Goal: Find contact information: Find contact information

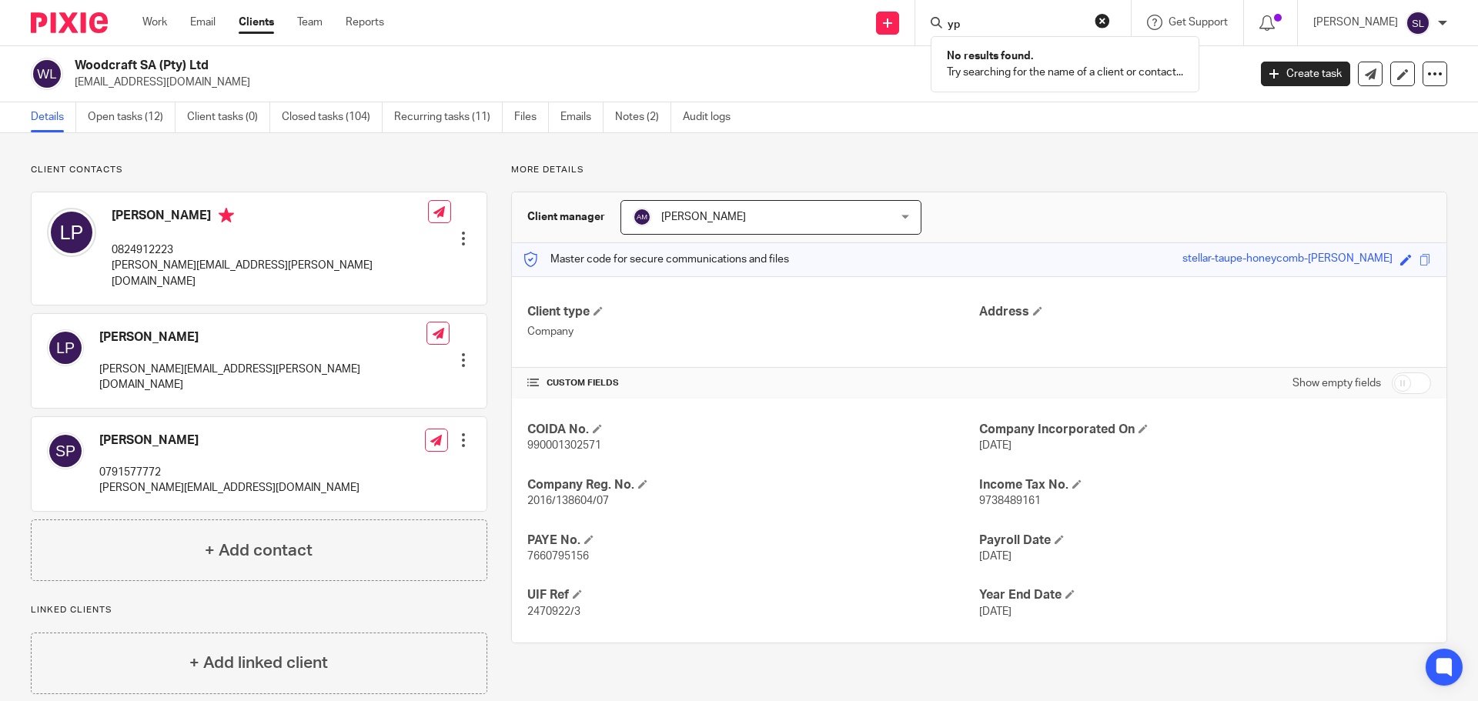
type input "y"
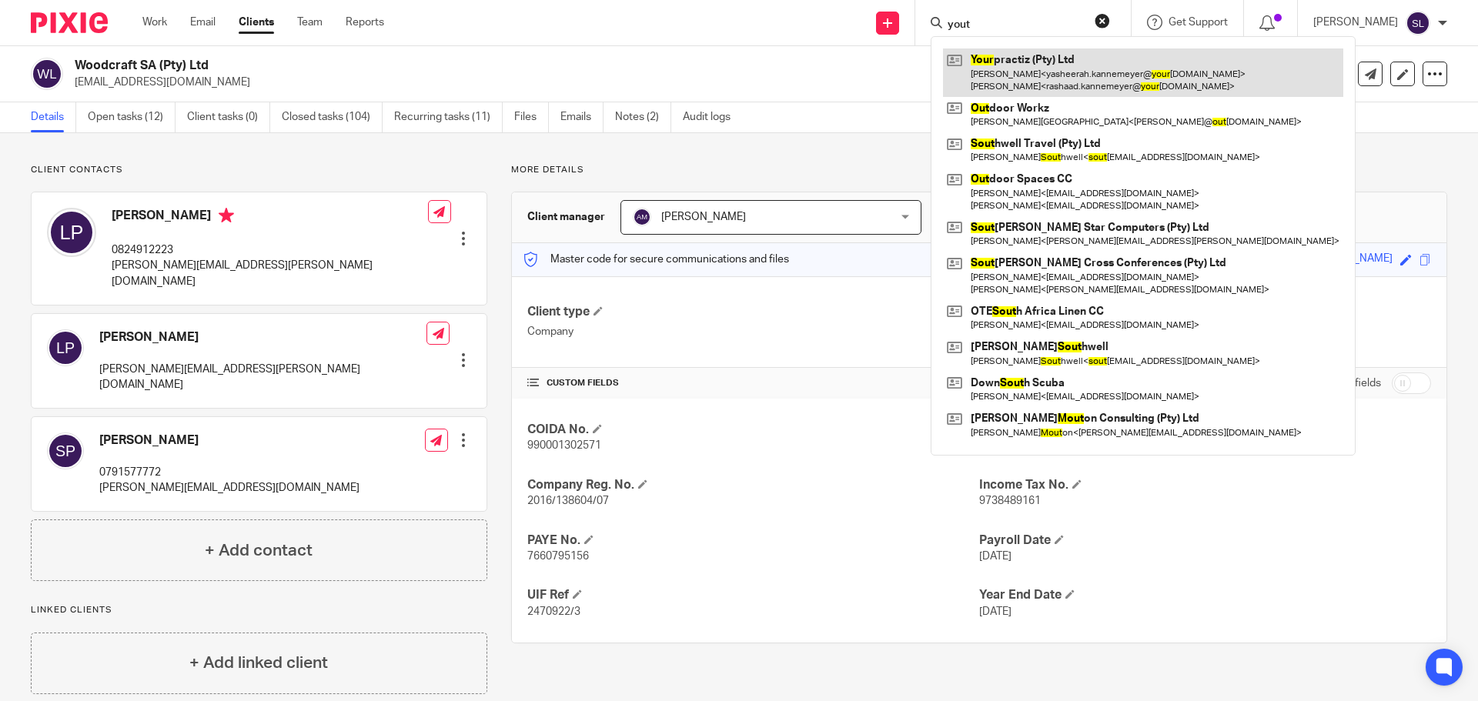
type input "yout"
click at [1039, 55] on link at bounding box center [1143, 73] width 400 height 48
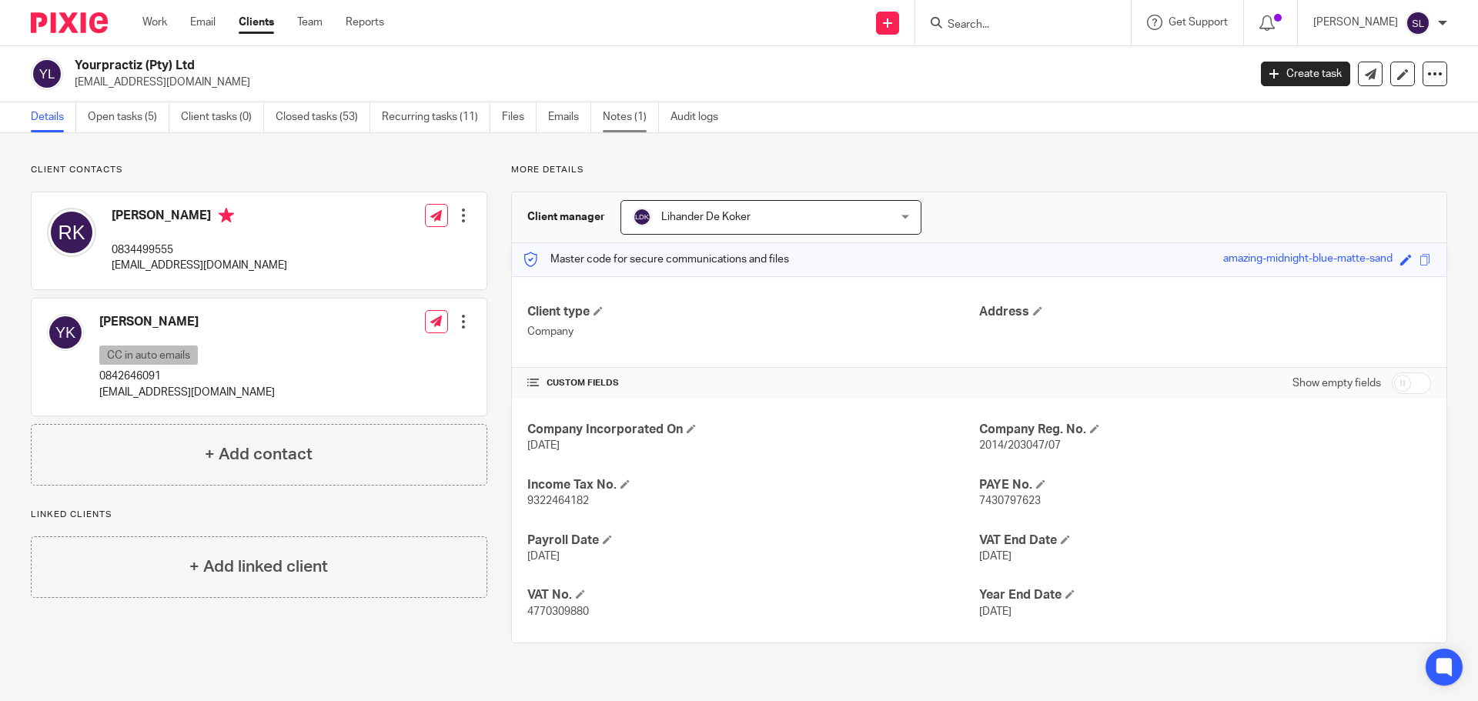
click at [614, 109] on link "Notes (1)" at bounding box center [631, 117] width 56 height 30
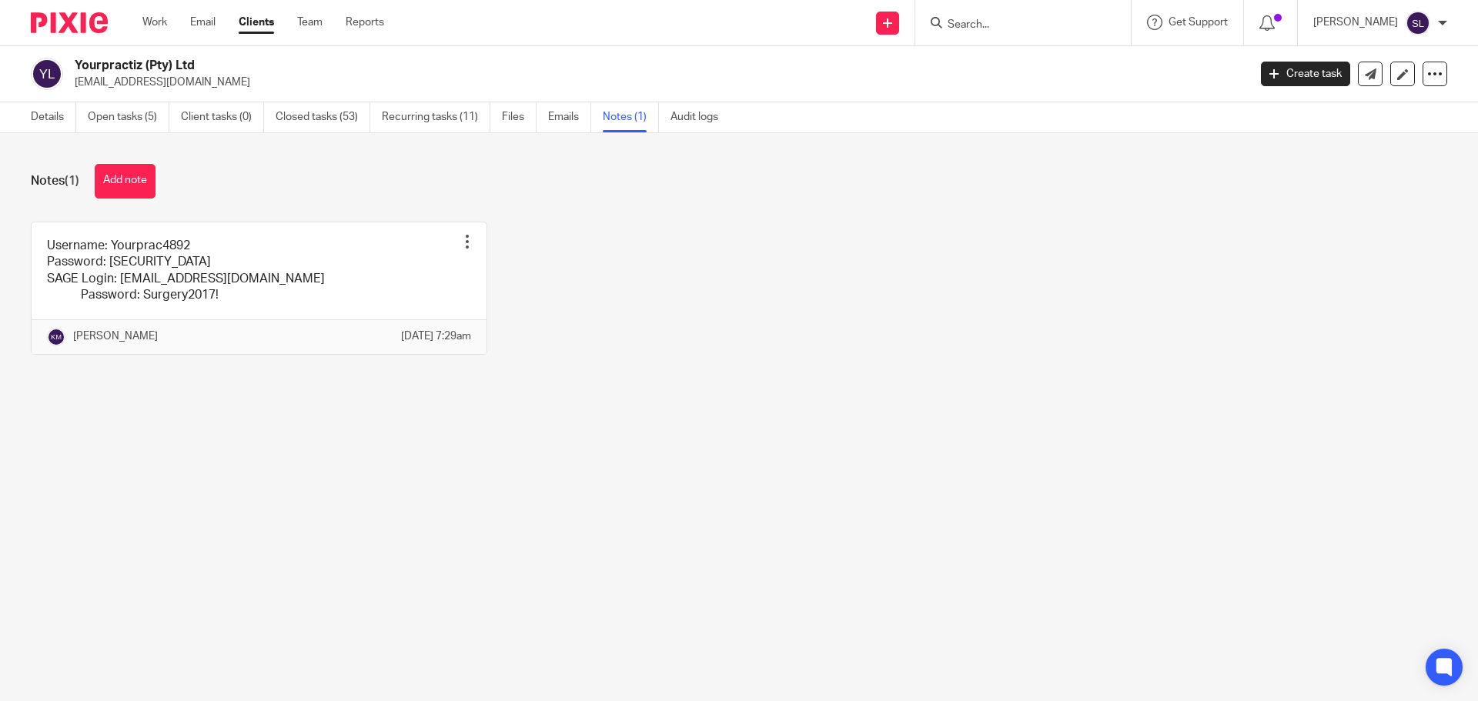
click at [82, 13] on img at bounding box center [69, 22] width 77 height 21
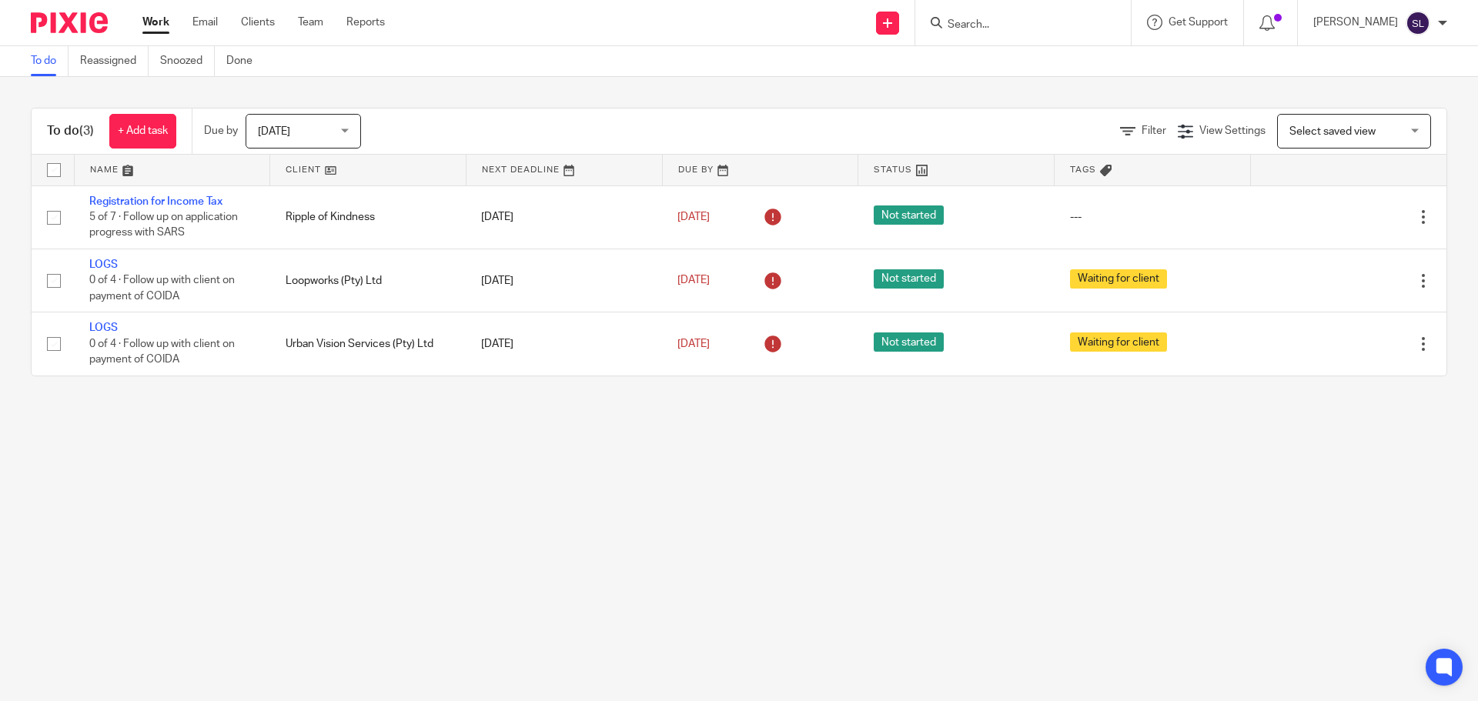
click at [980, 17] on form at bounding box center [1028, 22] width 164 height 19
click at [986, 15] on form at bounding box center [1028, 22] width 164 height 19
click at [946, 27] on input "Search" at bounding box center [1015, 25] width 139 height 14
type input "ulteria"
click button "submit" at bounding box center [0, 0] width 0 height 0
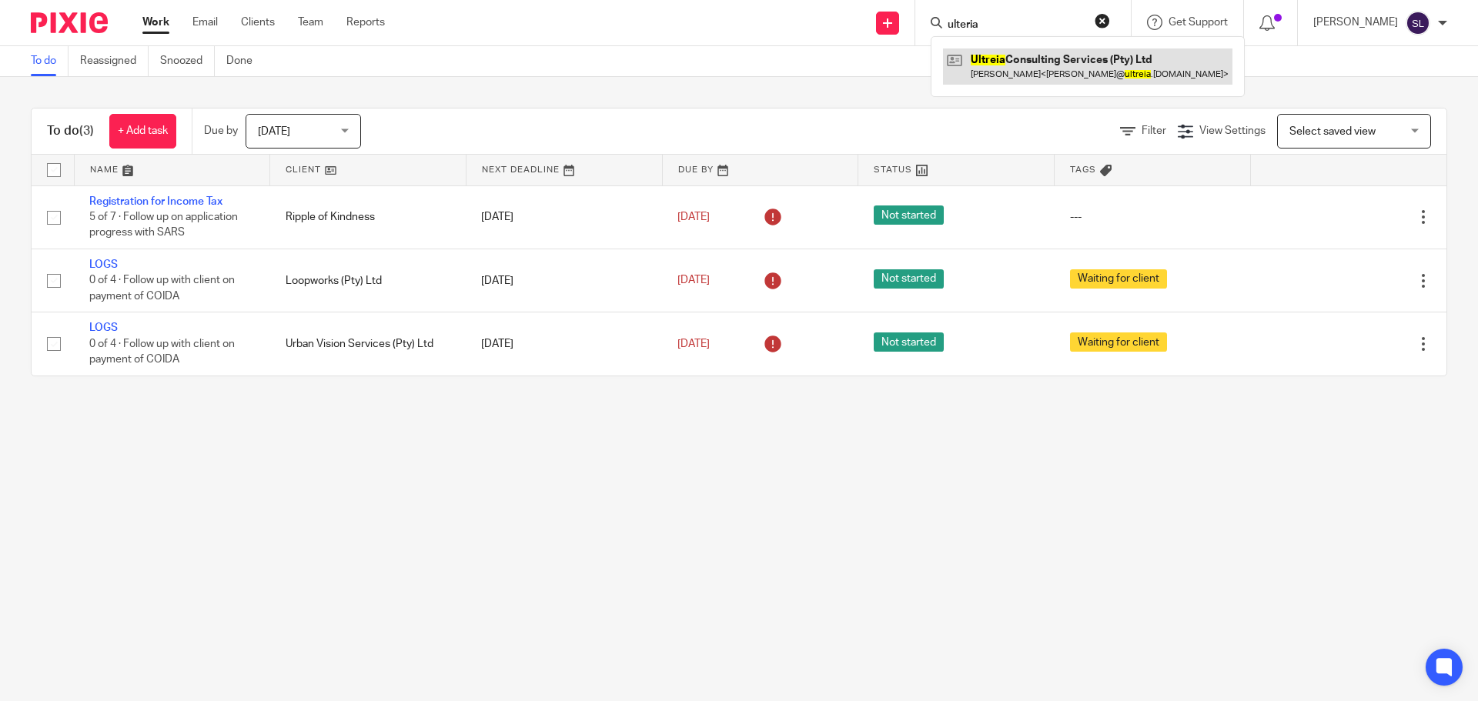
click at [1010, 59] on link at bounding box center [1088, 66] width 290 height 35
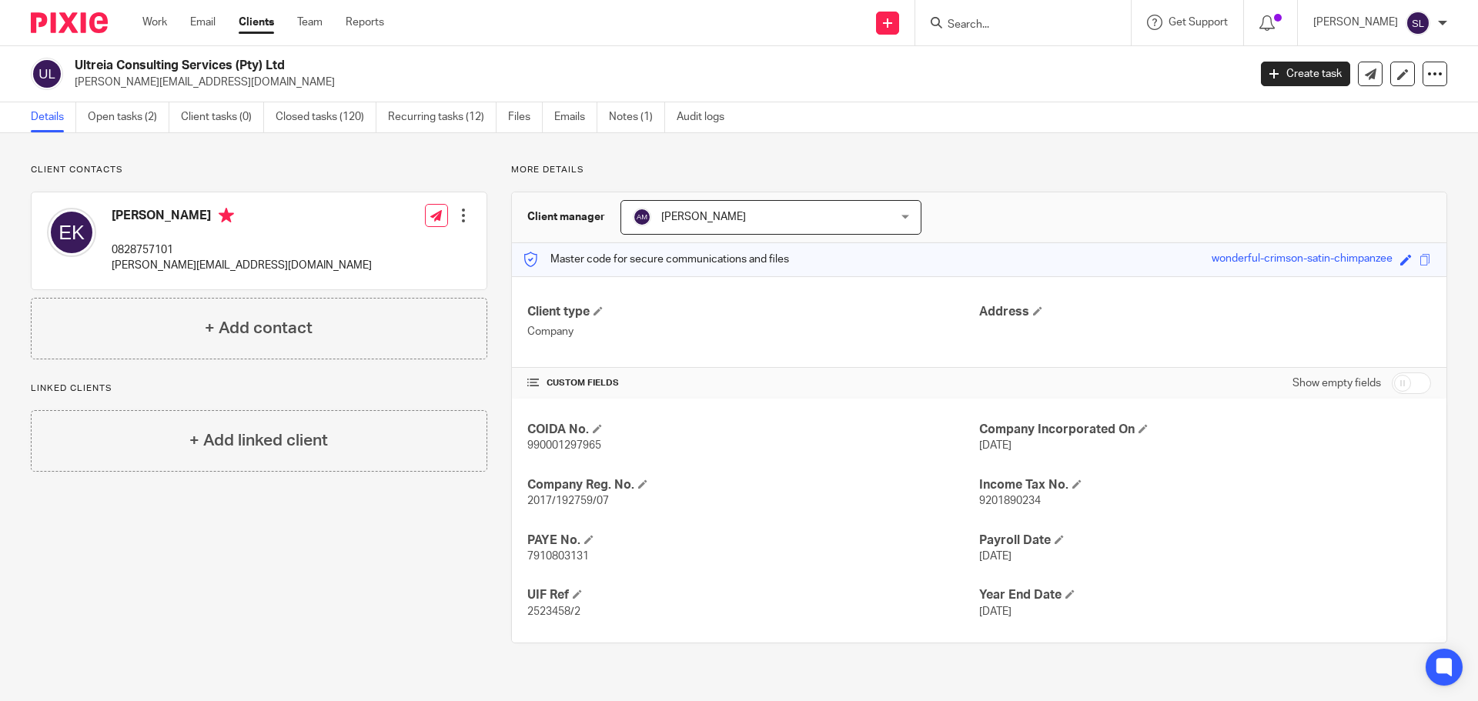
click at [142, 261] on p "erich@ultreia.co.za" at bounding box center [242, 265] width 260 height 15
click at [142, 266] on p "erich@ultreia.co.za" at bounding box center [242, 265] width 260 height 15
copy div "erich@ultreia.co.za"
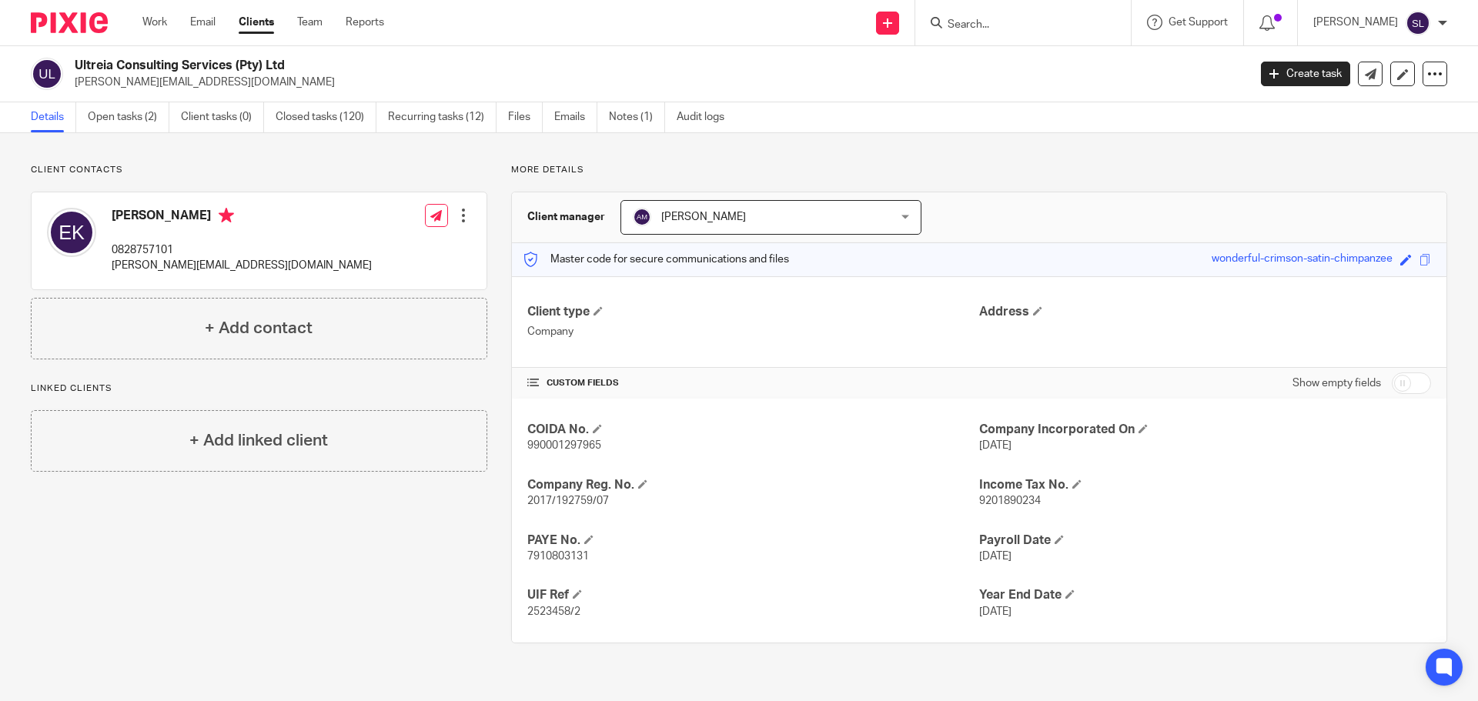
drag, startPoint x: 1053, startPoint y: 34, endPoint x: 1049, endPoint y: 24, distance: 11.0
click at [1052, 30] on div at bounding box center [1024, 22] width 216 height 45
click at [1047, 20] on input "Search" at bounding box center [1015, 25] width 139 height 14
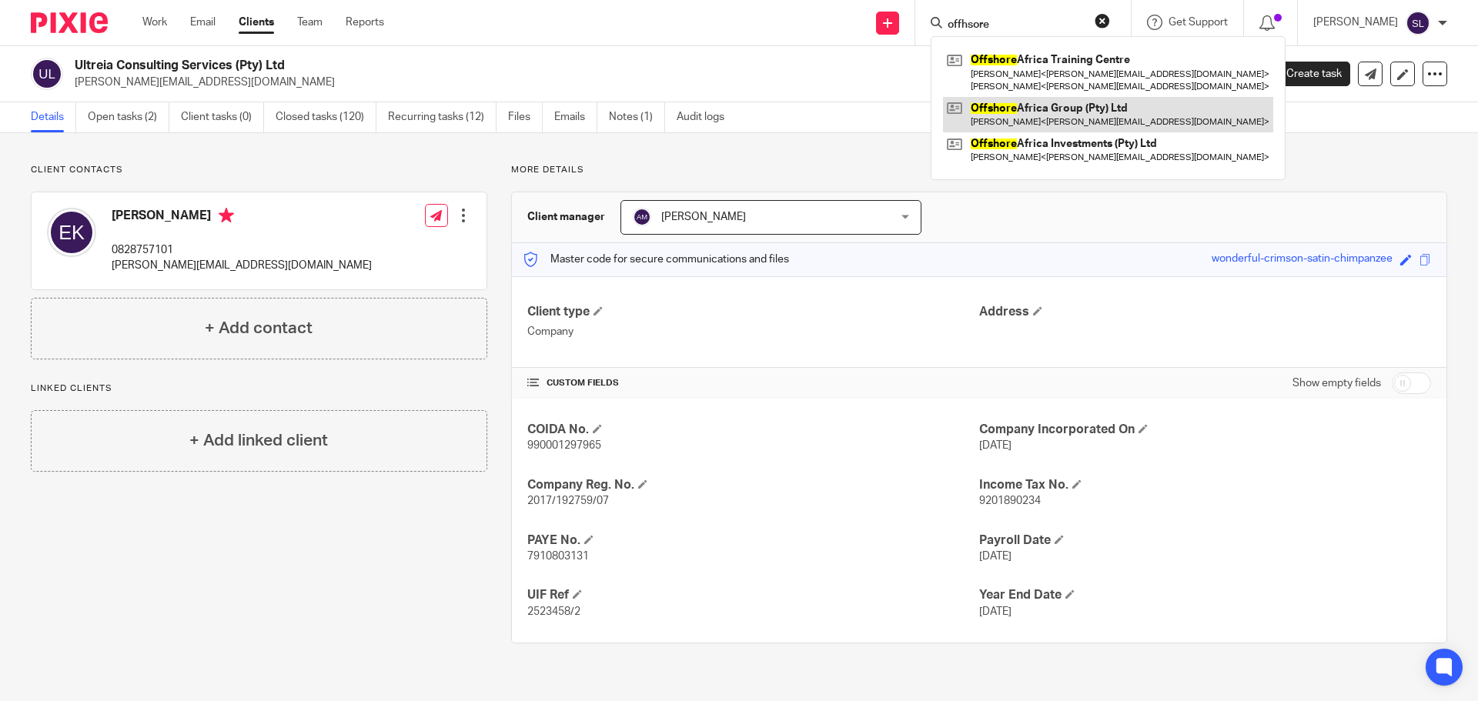
type input "offhsore"
click at [993, 126] on link at bounding box center [1108, 114] width 330 height 35
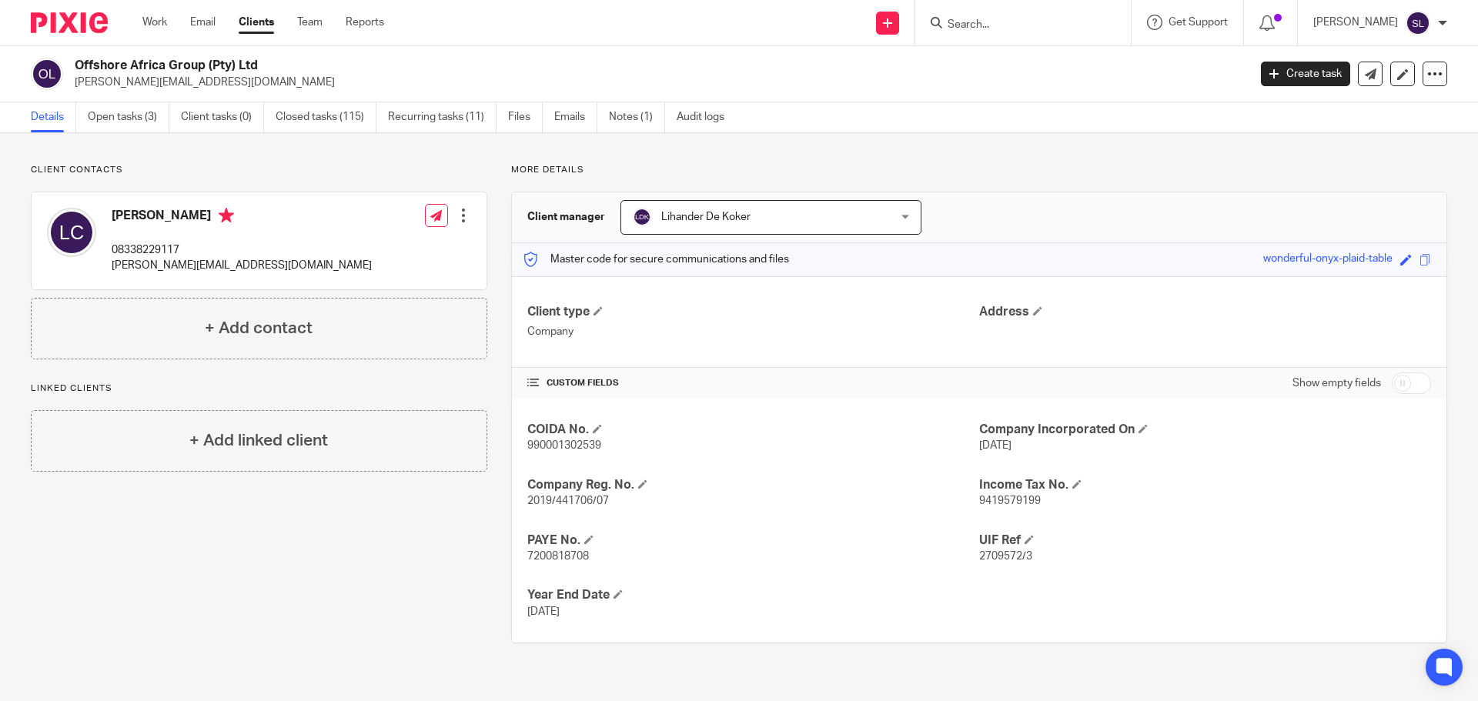
click at [938, 25] on div at bounding box center [1020, 22] width 179 height 19
click at [949, 25] on input "Search" at bounding box center [1015, 25] width 139 height 14
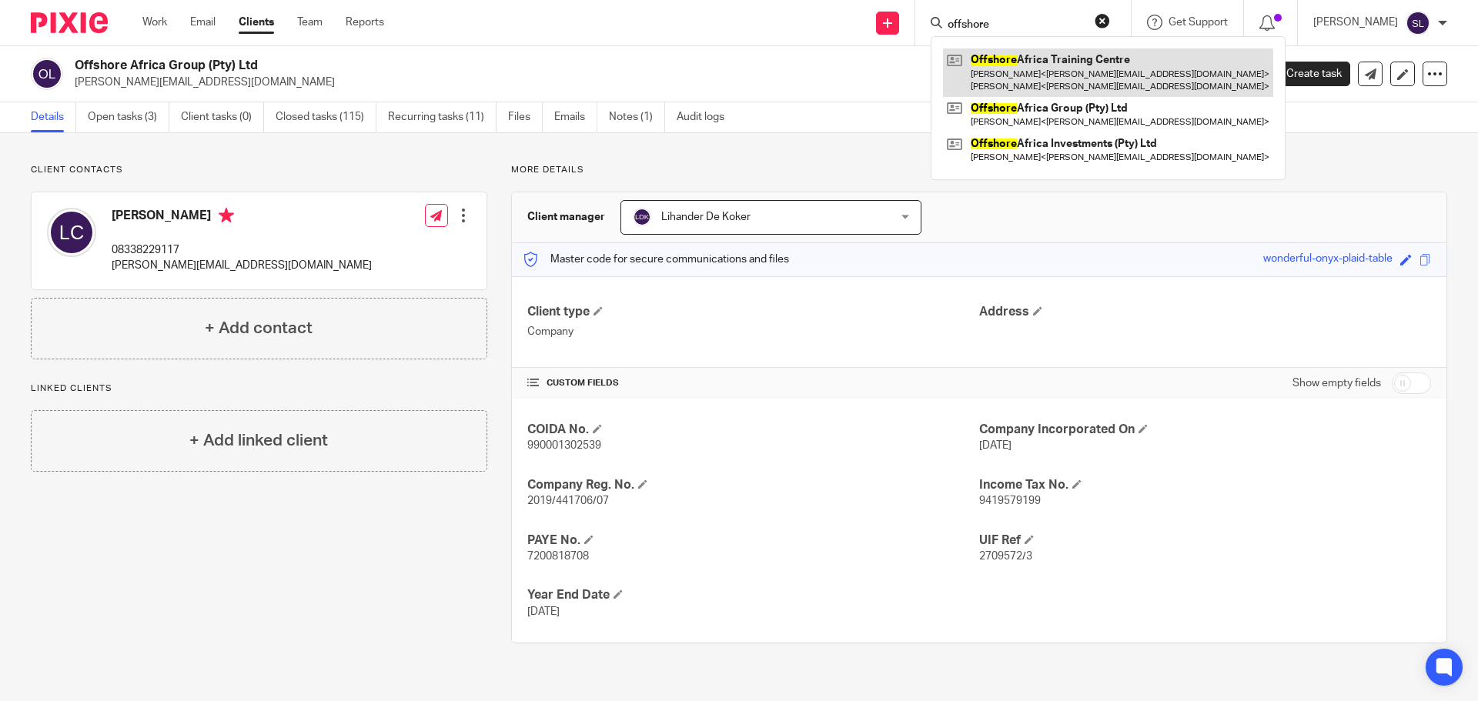
type input "offshore"
click at [1021, 67] on link at bounding box center [1108, 73] width 330 height 48
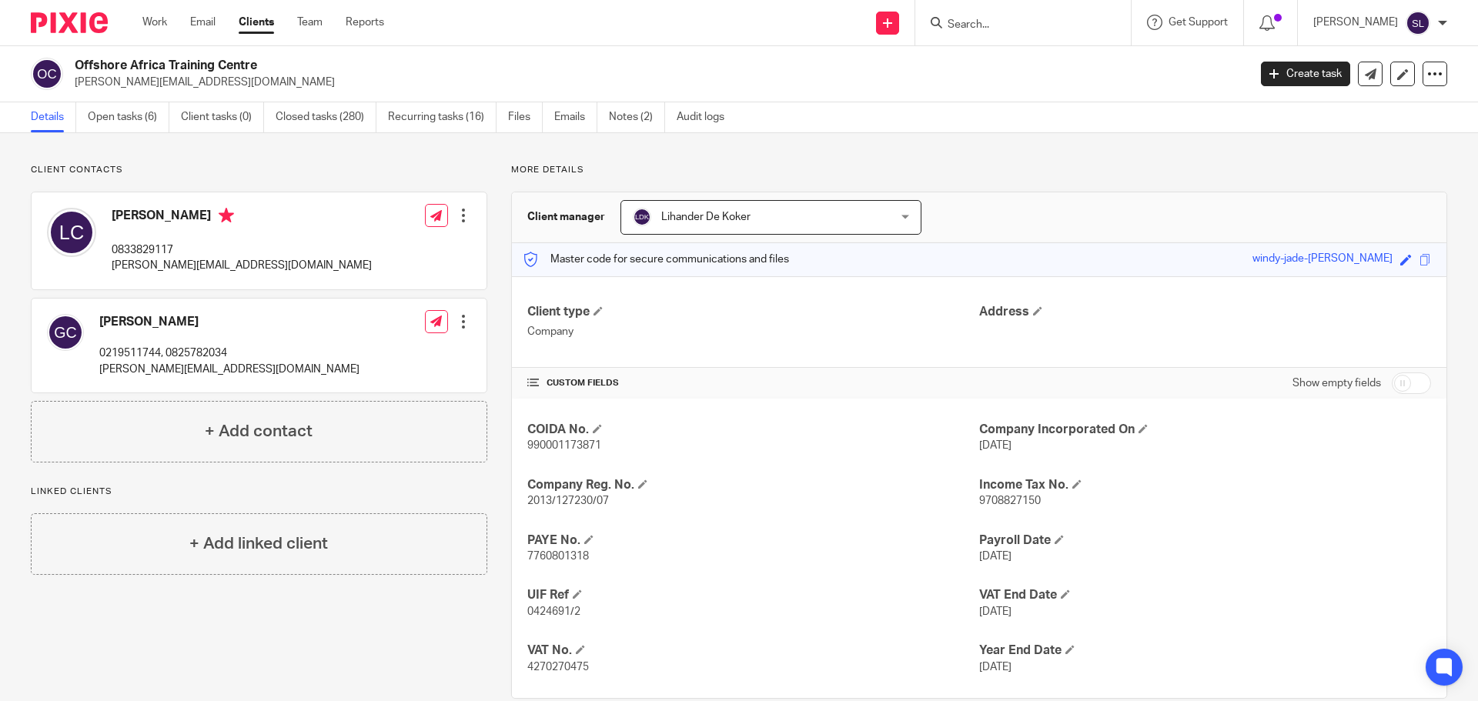
click at [557, 502] on span "2013/127230/07" at bounding box center [568, 501] width 82 height 11
copy p "2013/127230/07"
click at [627, 115] on link "Notes (2)" at bounding box center [637, 117] width 56 height 30
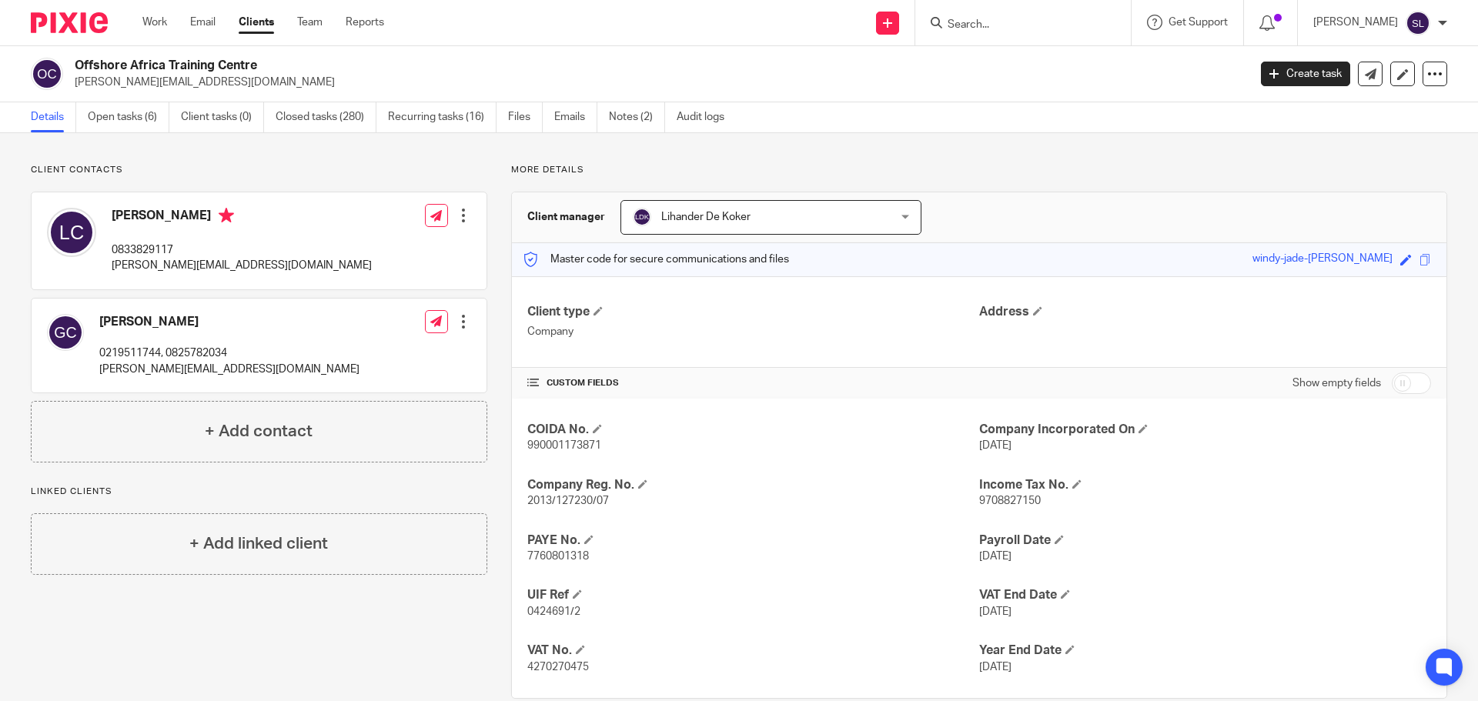
click at [952, 35] on div at bounding box center [1024, 22] width 216 height 45
click at [954, 30] on input "Search" at bounding box center [1015, 25] width 139 height 14
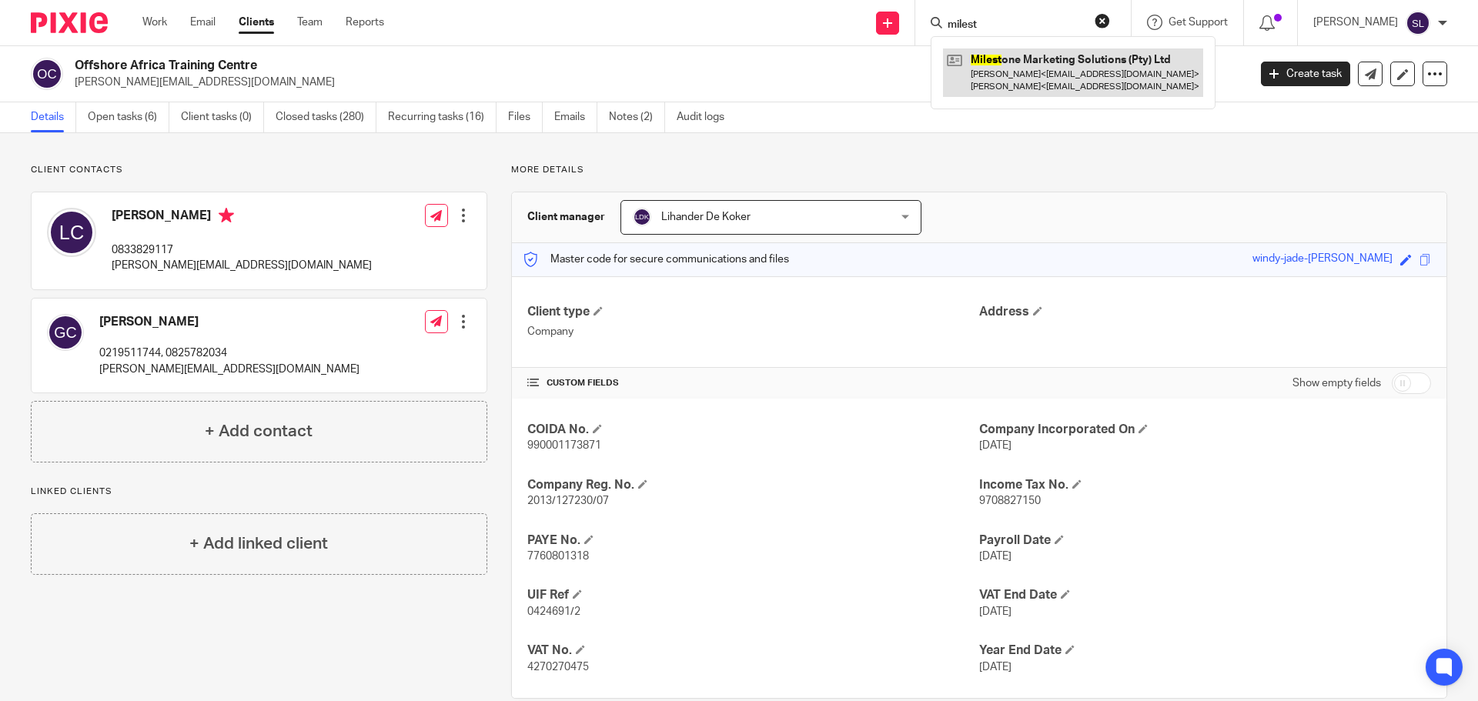
type input "milest"
click at [1028, 54] on link at bounding box center [1073, 73] width 260 height 48
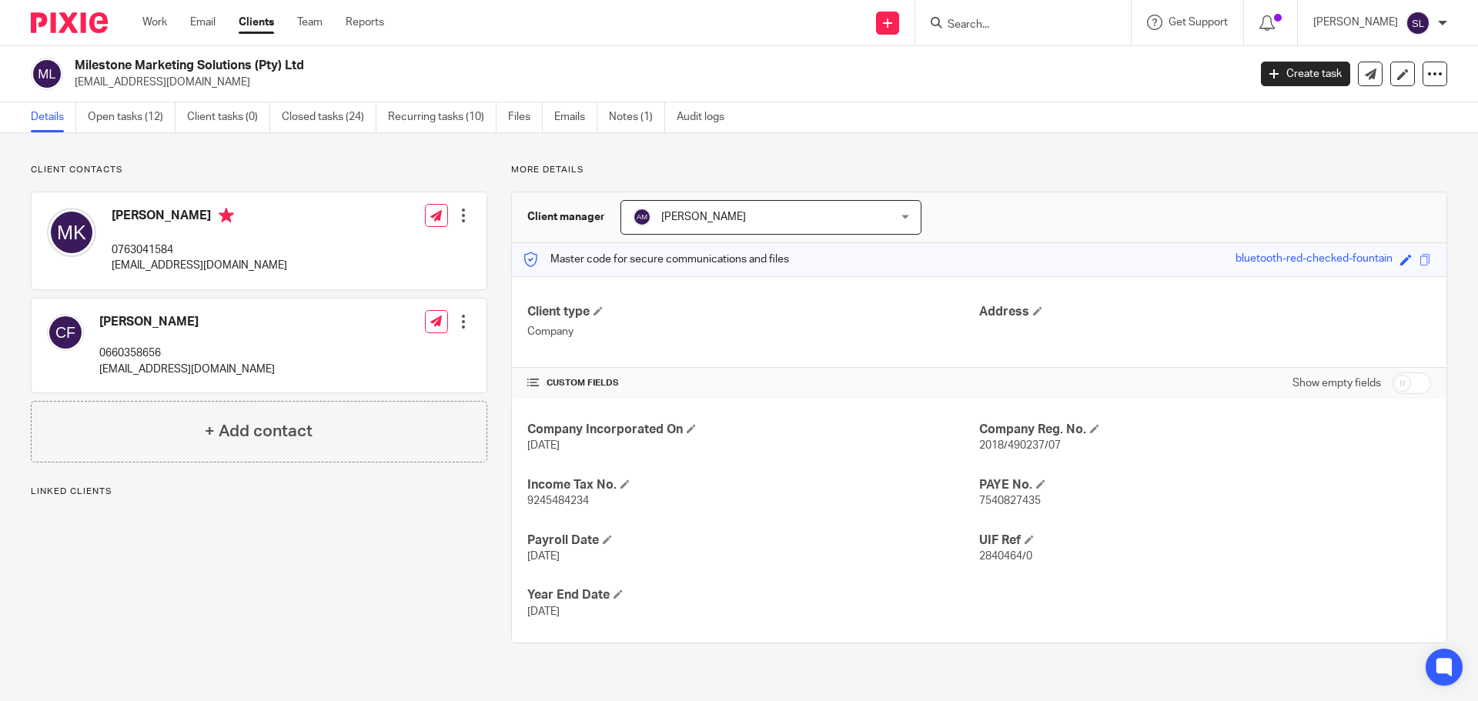
drag, startPoint x: 76, startPoint y: 64, endPoint x: 320, endPoint y: 67, distance: 244.1
click at [320, 67] on h2 "Milestone Marketing Solutions (Pty) Ltd" at bounding box center [540, 66] width 931 height 16
copy h2 "Milestone Marketing Solutions (Pty) Ltd"
click at [994, 447] on span "2018/490237/07" at bounding box center [1020, 445] width 82 height 11
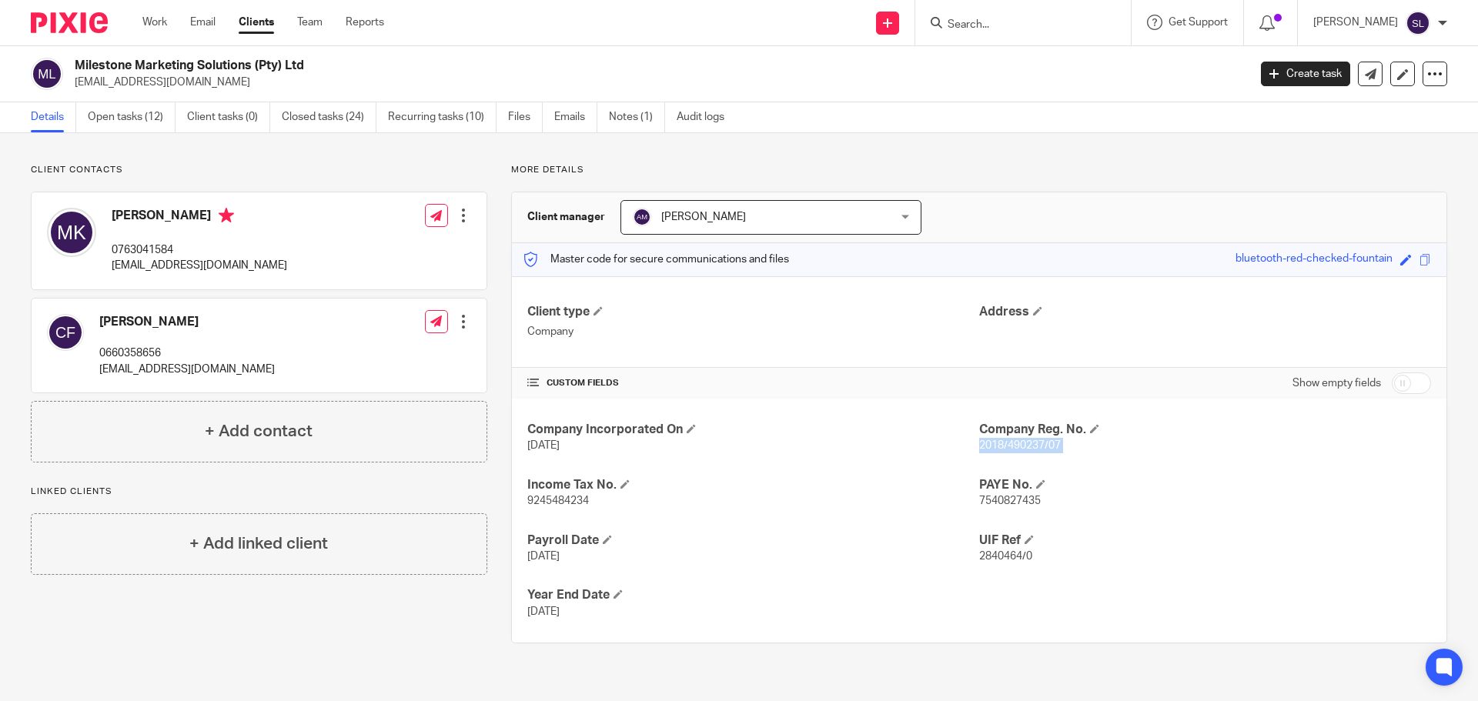
click at [996, 447] on span "2018/490237/07" at bounding box center [1020, 445] width 82 height 11
copy p "2018/490237/07"
click at [553, 499] on span "9245484234" at bounding box center [558, 501] width 62 height 11
copy span "9245484234"
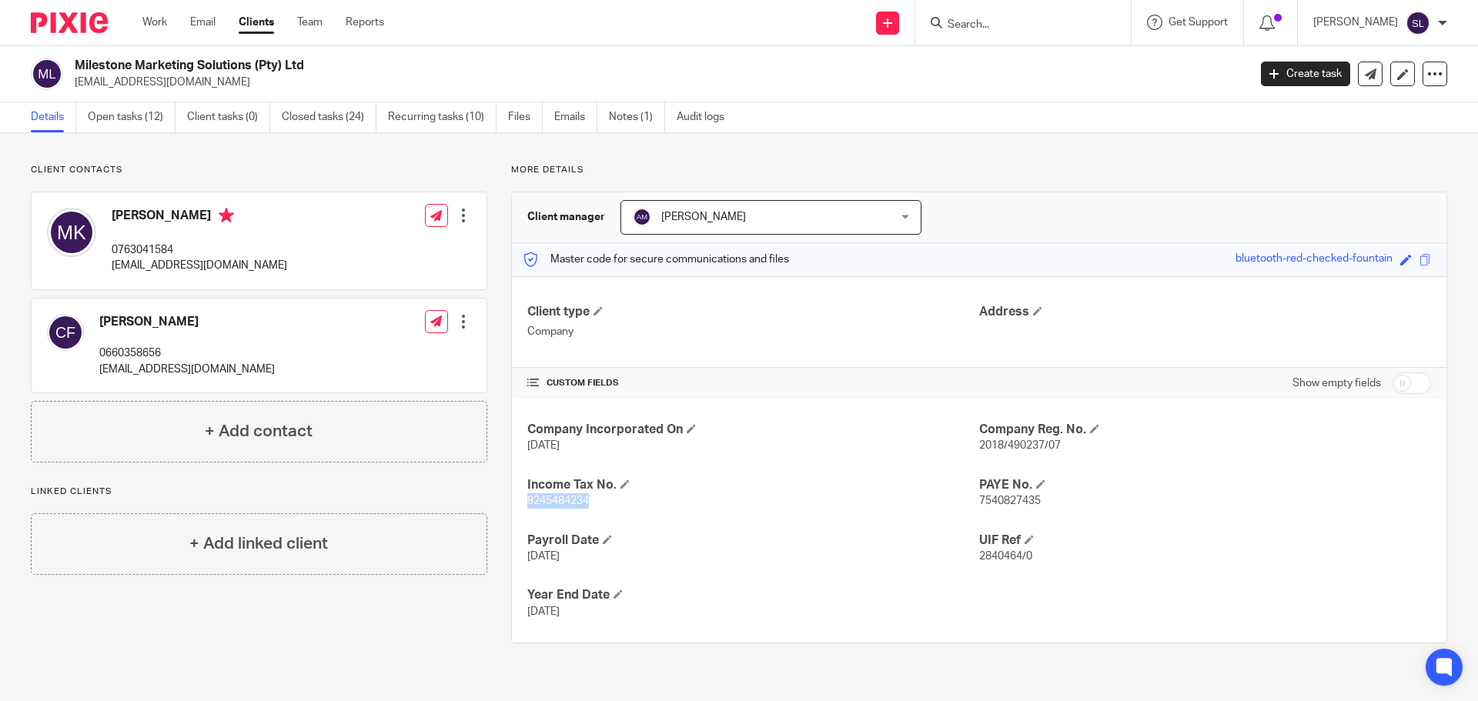
drag, startPoint x: 75, startPoint y: 62, endPoint x: 305, endPoint y: 71, distance: 229.6
click at [305, 71] on h2 "Milestone Marketing Solutions (Pty) Ltd" at bounding box center [540, 66] width 931 height 16
copy h2 "Milestone Marketing Solutions (Pty) Ltd"
click at [133, 366] on p "[EMAIL_ADDRESS][DOMAIN_NAME]" at bounding box center [187, 369] width 176 height 15
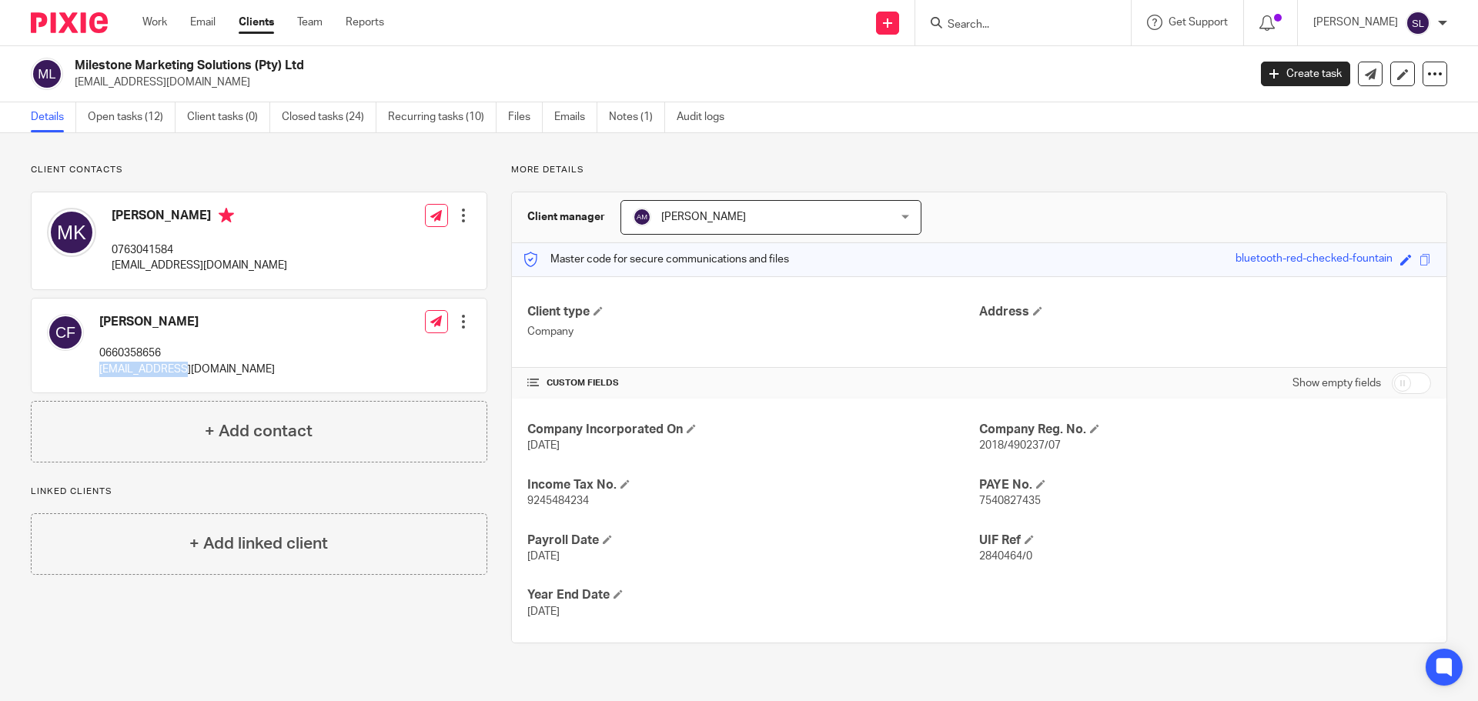
click at [133, 366] on p "[EMAIL_ADDRESS][DOMAIN_NAME]" at bounding box center [187, 369] width 176 height 15
copy div "[EMAIL_ADDRESS][DOMAIN_NAME]"
drag, startPoint x: 78, startPoint y: 60, endPoint x: 304, endPoint y: 61, distance: 226.4
click at [304, 61] on h2 "Milestone Marketing Solutions (Pty) Ltd" at bounding box center [540, 66] width 931 height 16
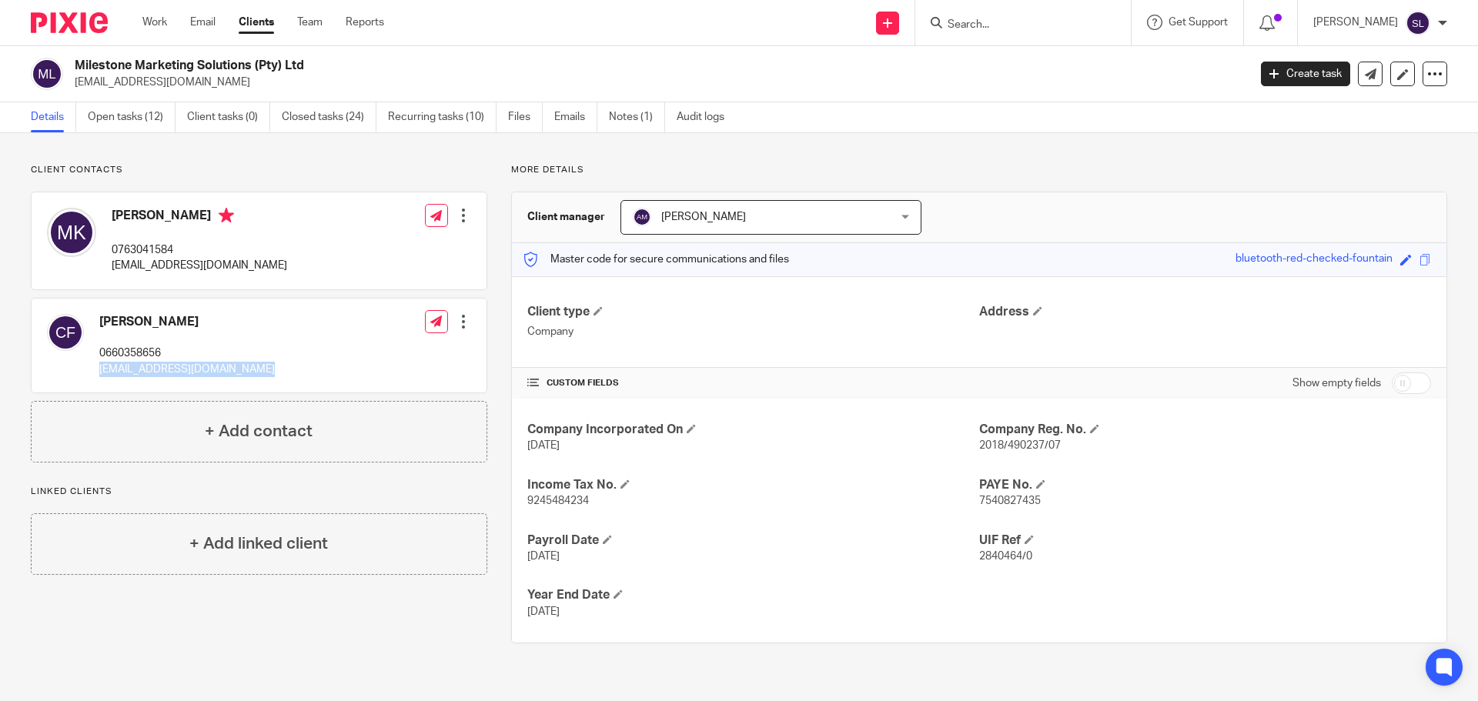
copy h2 "Milestone Marketing Solutions (Pty) Ltd"
